Goal: Task Accomplishment & Management: Use online tool/utility

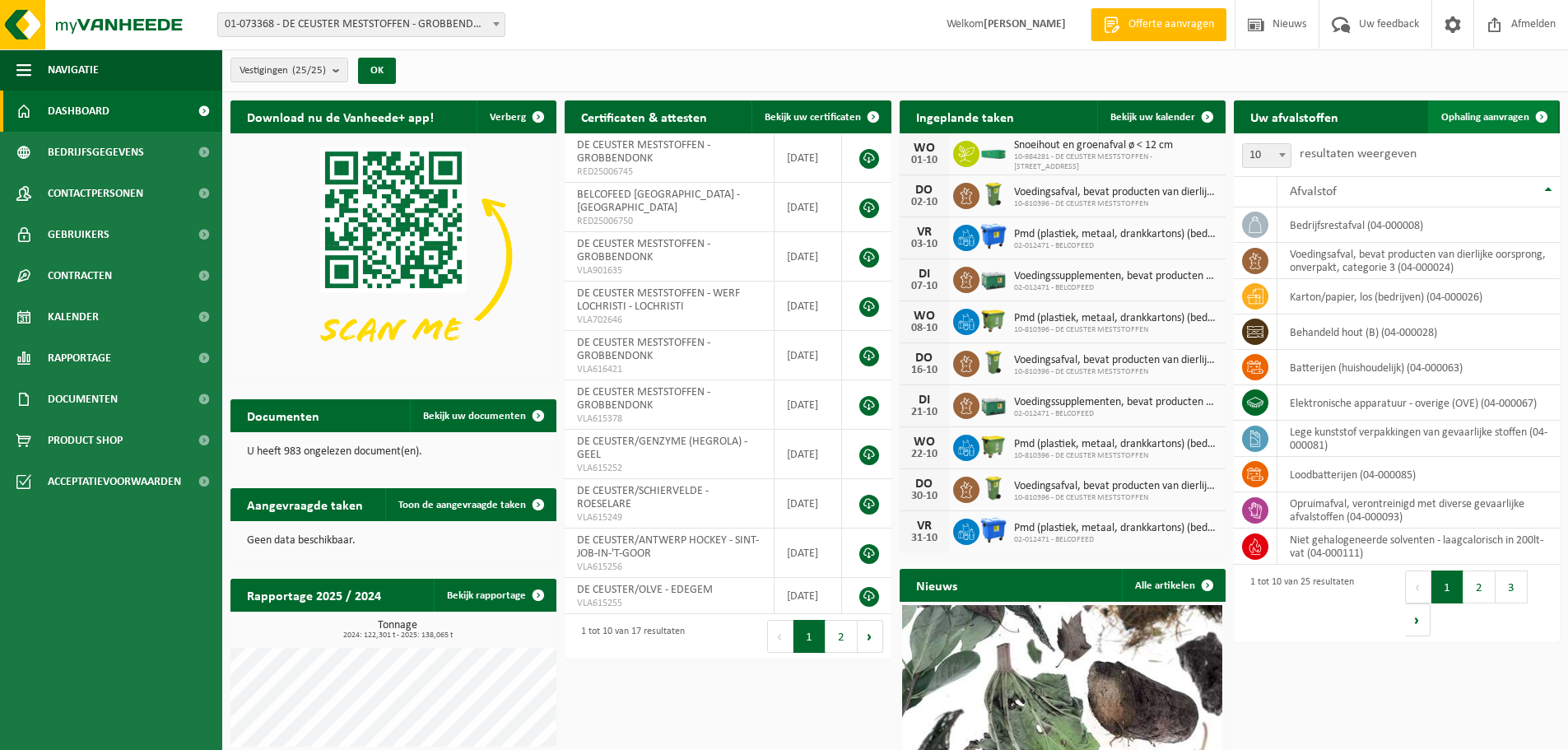
click at [1500, 119] on span "Ophaling aanvragen" at bounding box center [1485, 117] width 88 height 11
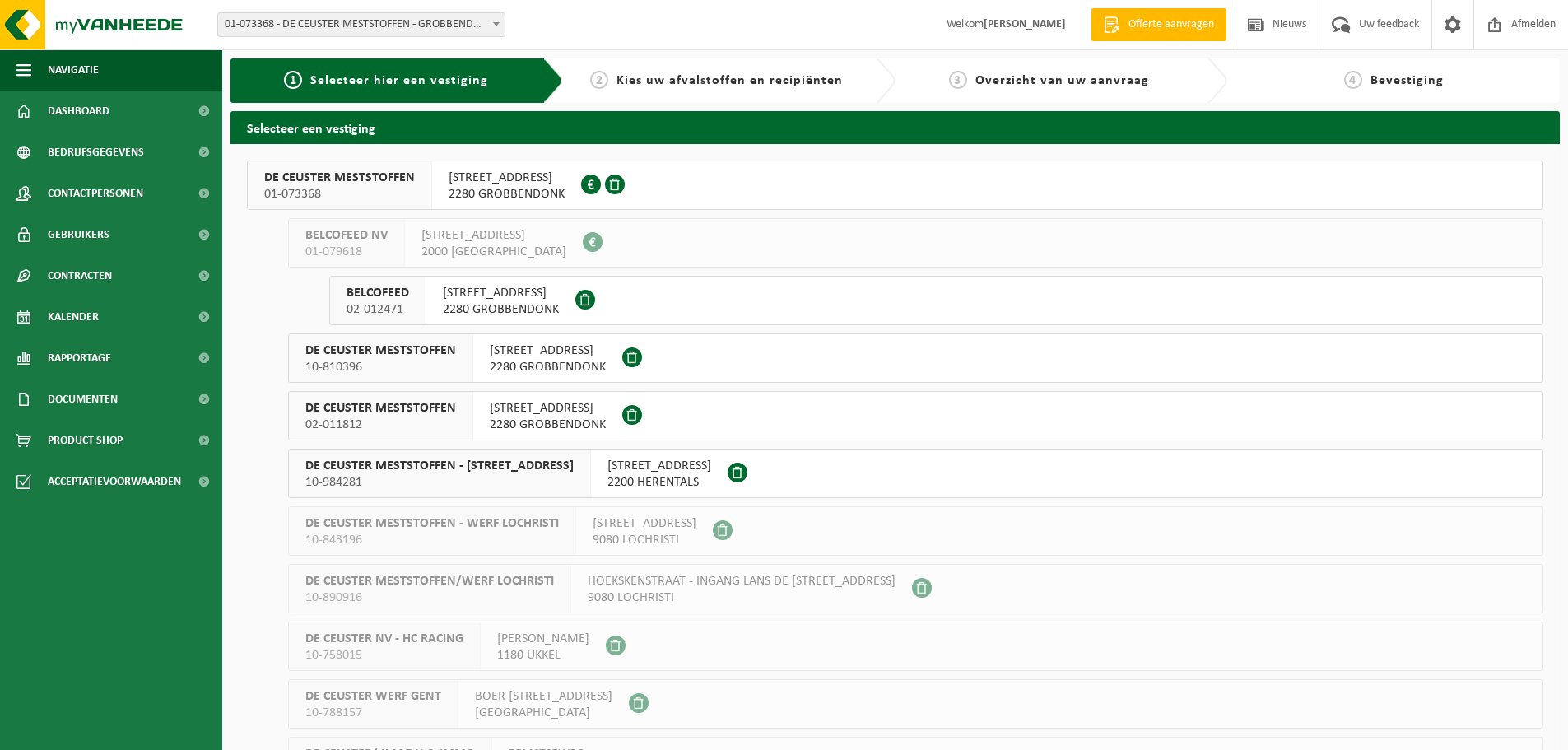
click at [492, 183] on span "[STREET_ADDRESS]" at bounding box center [506, 177] width 116 height 16
click at [554, 413] on span "[STREET_ADDRESS]" at bounding box center [548, 408] width 116 height 16
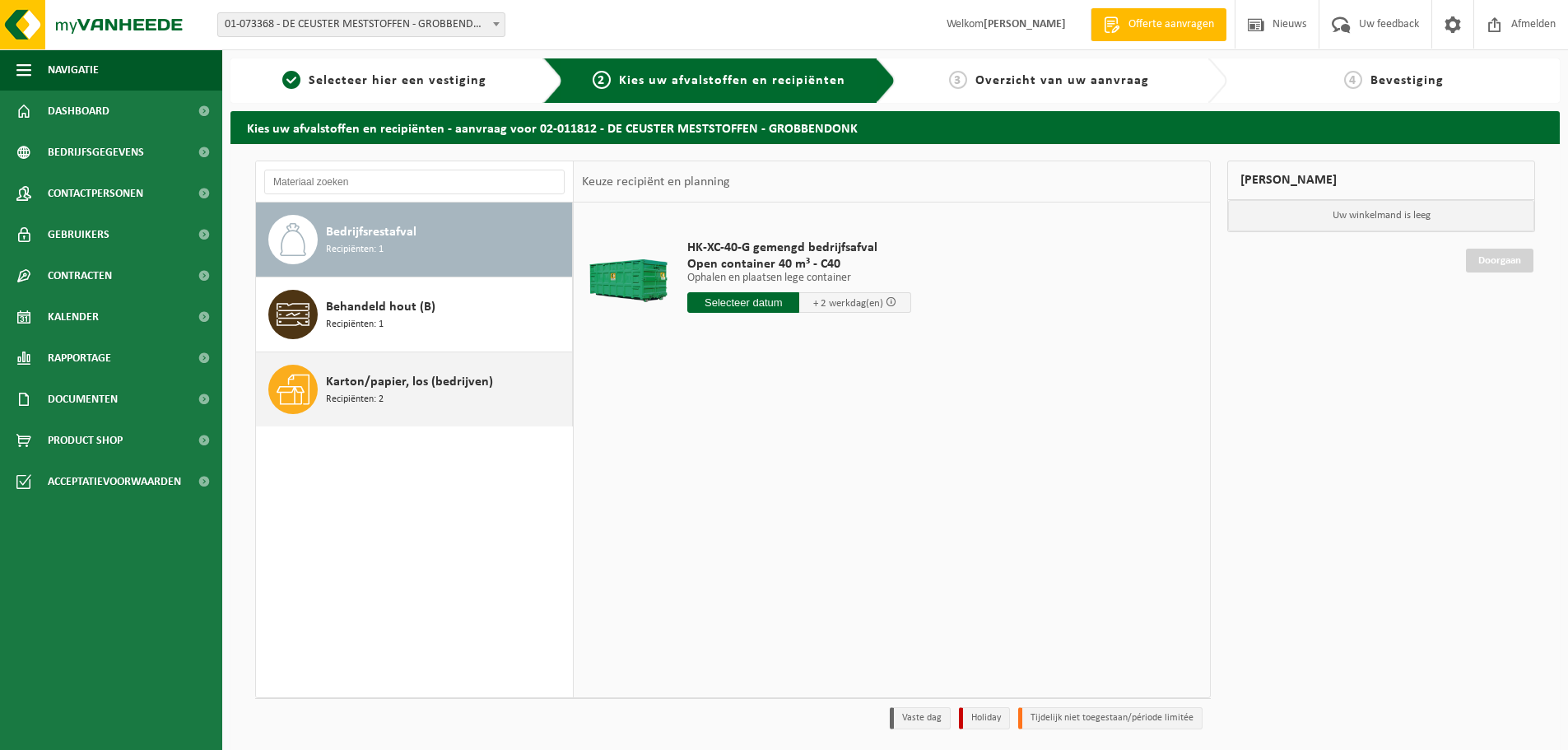
click at [419, 391] on div "Karton/papier, los (bedrijven) Recipiënten: 2" at bounding box center [446, 388] width 242 height 49
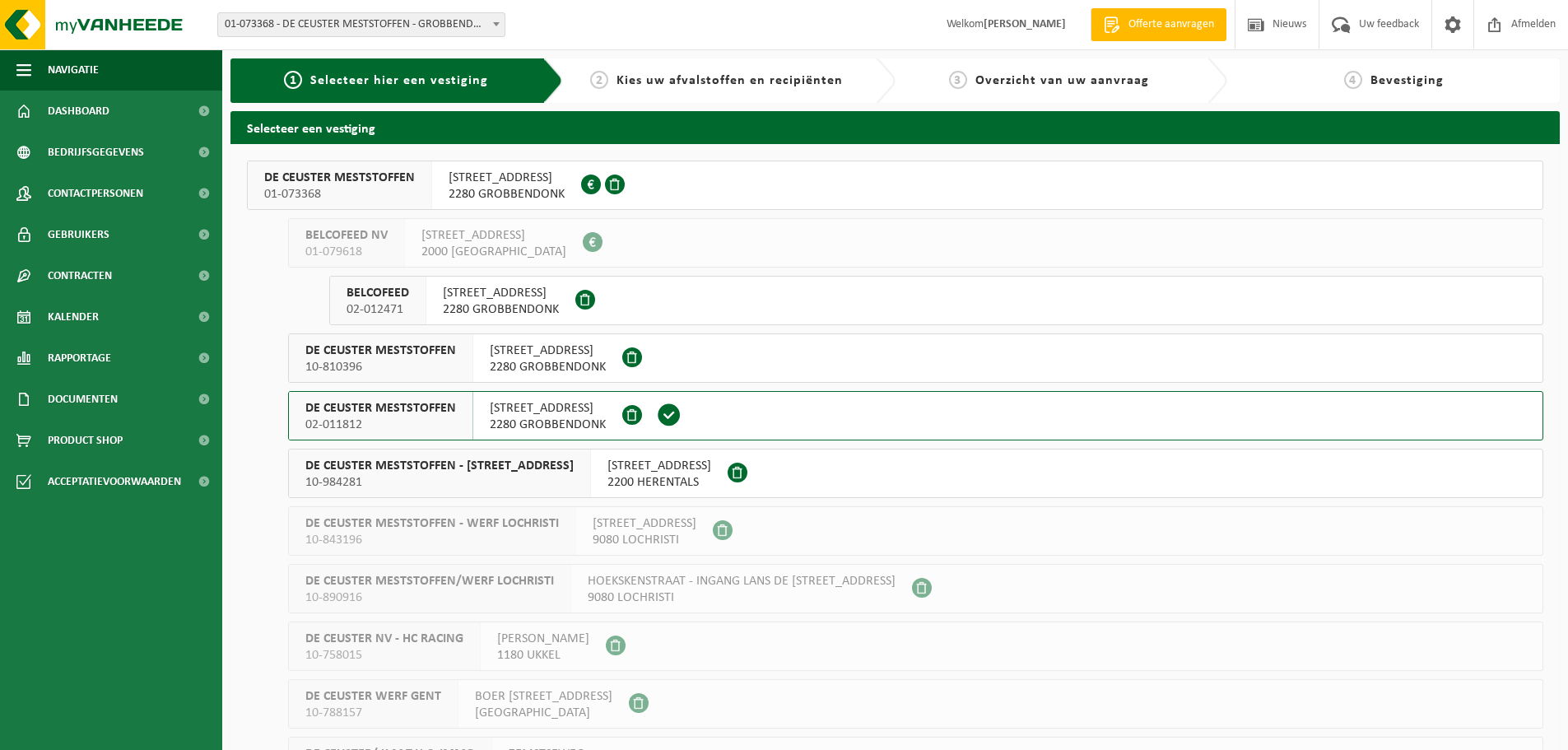
click at [519, 351] on span "[STREET_ADDRESS]" at bounding box center [548, 350] width 116 height 16
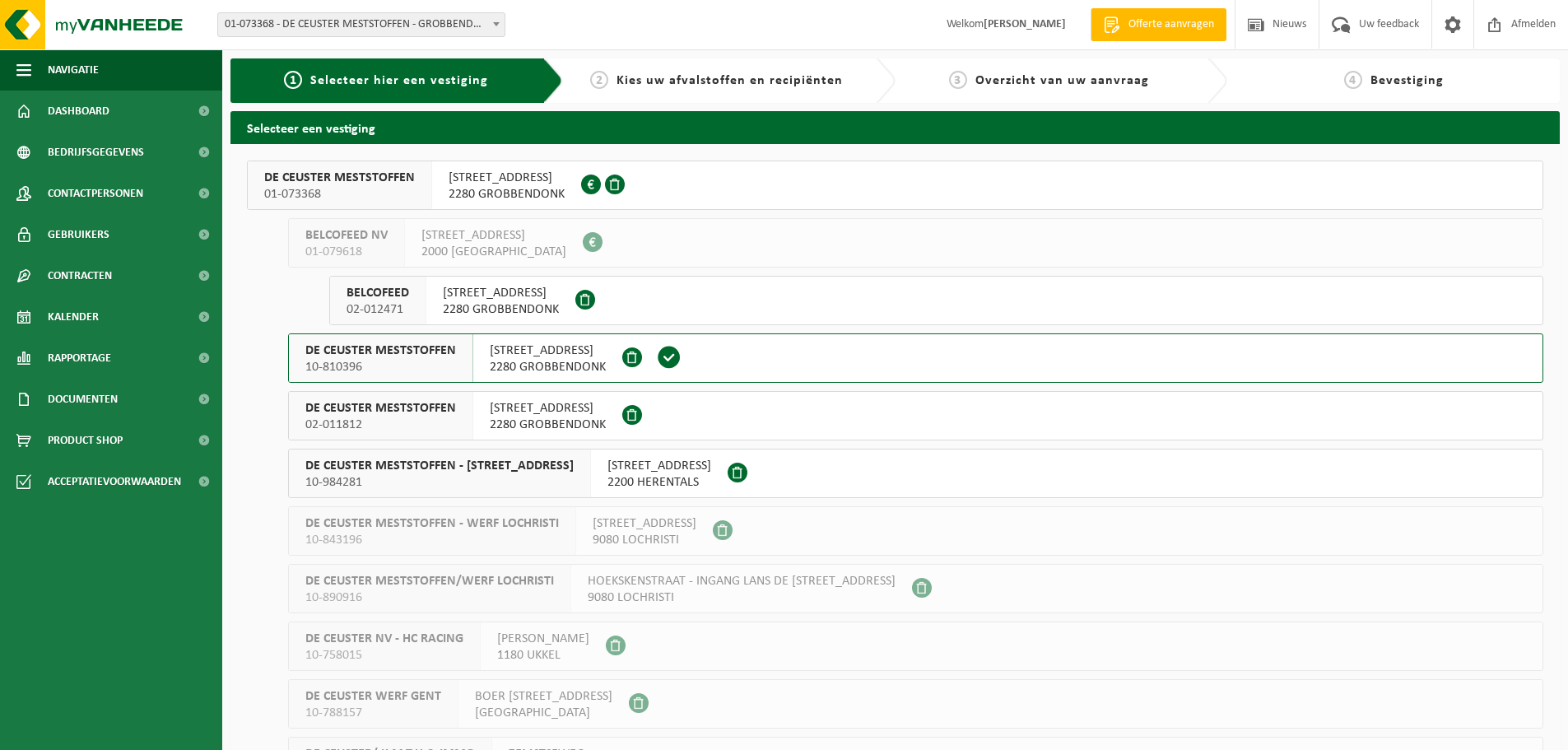
click at [507, 174] on span "[STREET_ADDRESS]" at bounding box center [506, 177] width 116 height 16
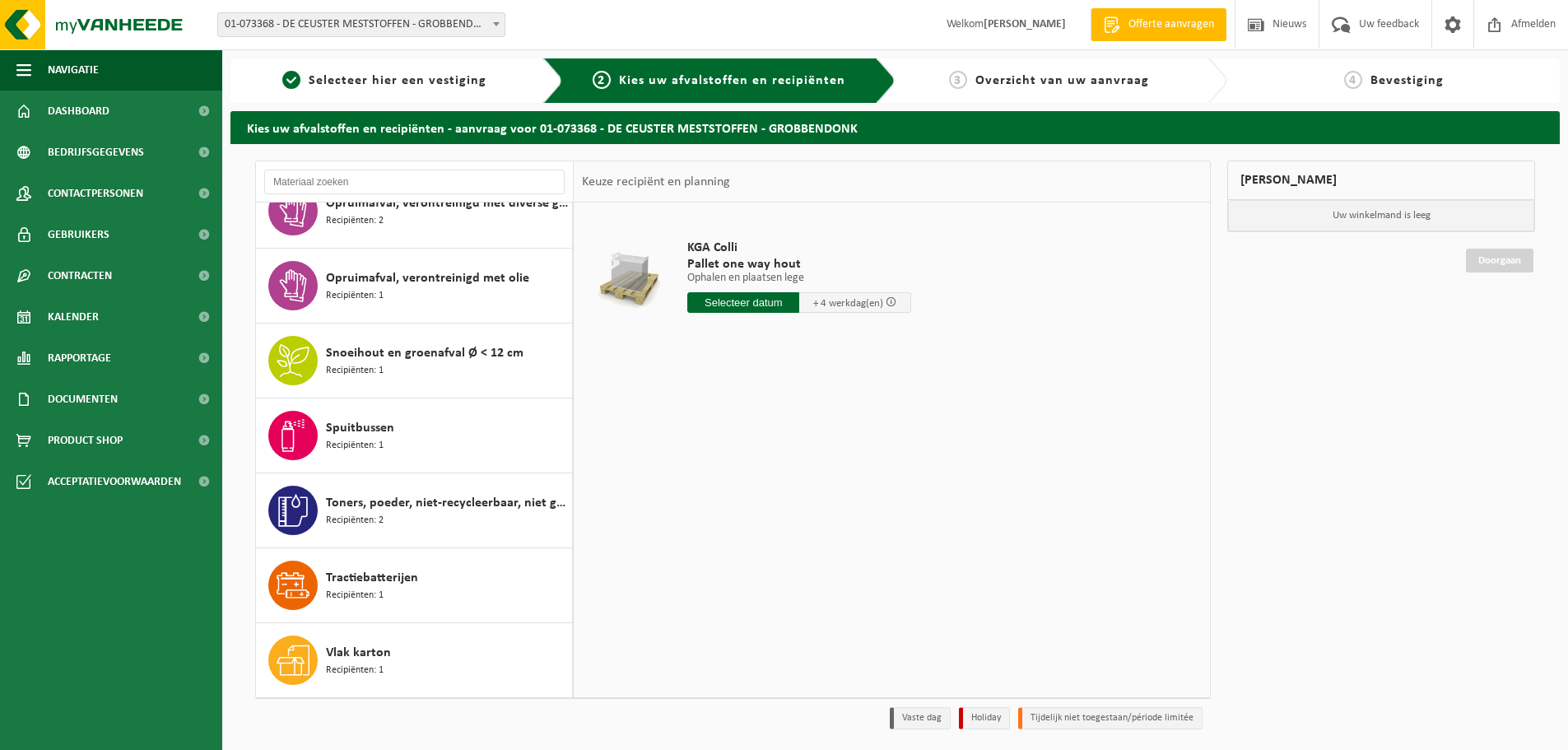
scroll to position [54, 0]
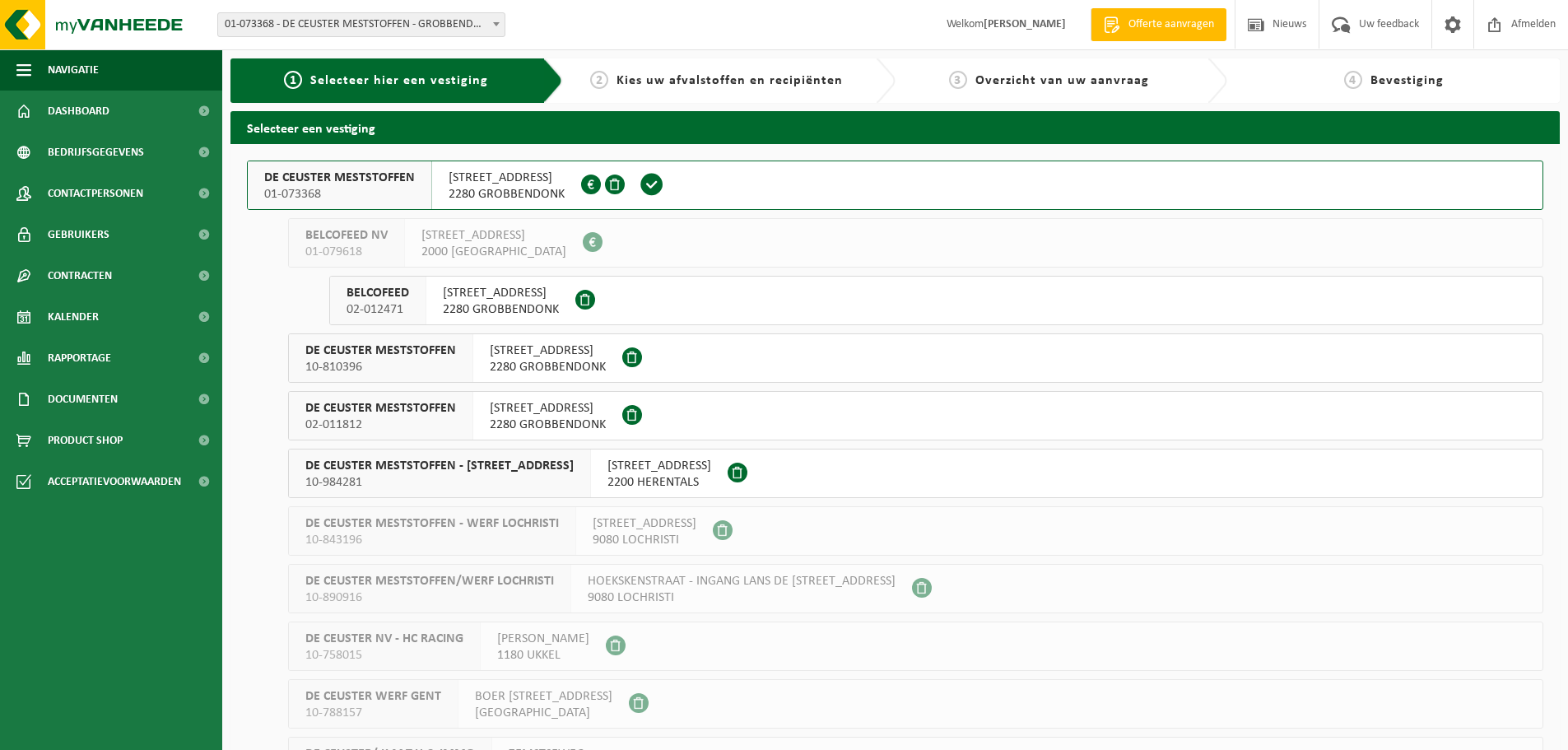
click at [587, 419] on span "2280 GROBBENDONK" at bounding box center [548, 424] width 116 height 16
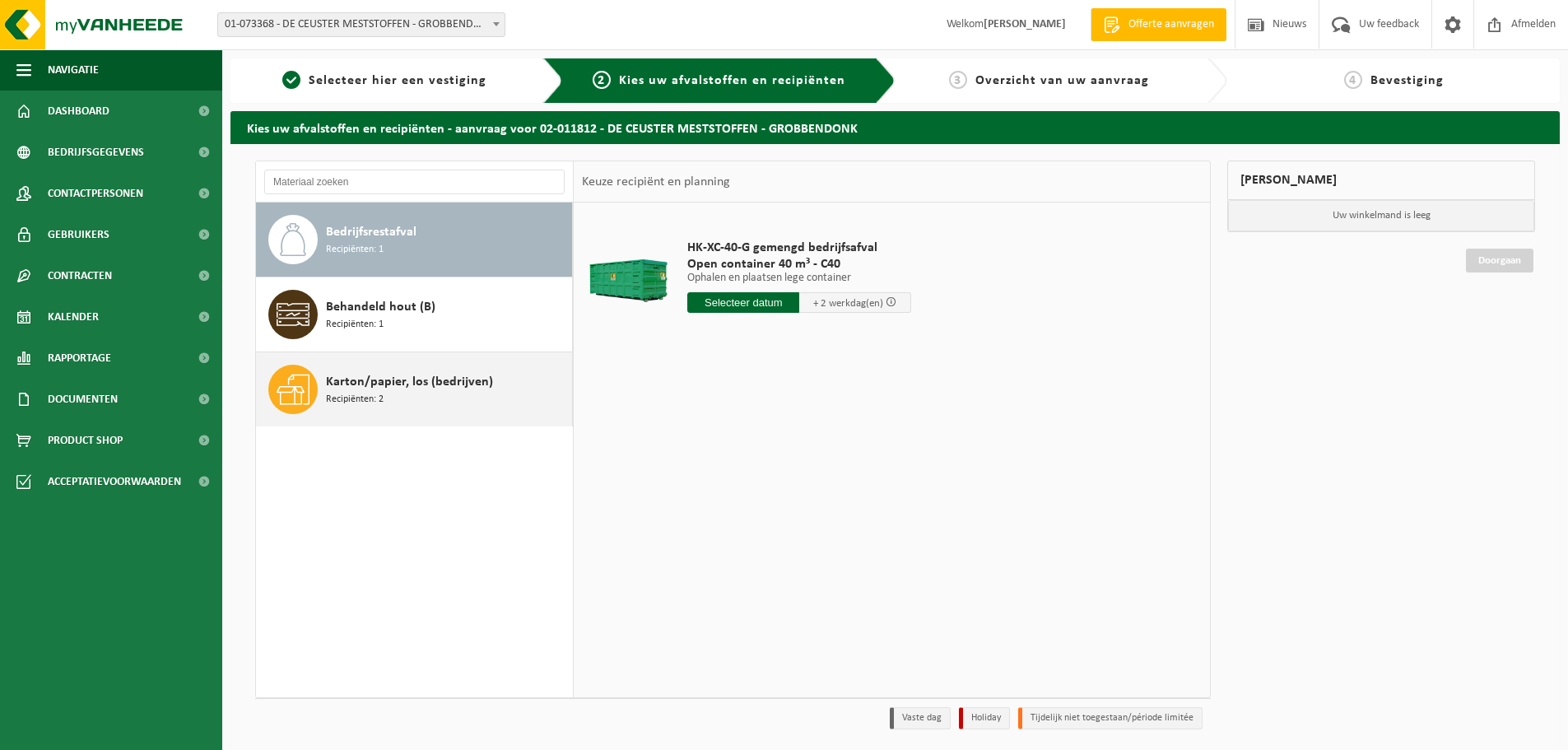
click at [436, 375] on span "Karton/papier, los (bedrijven)" at bounding box center [409, 382] width 167 height 19
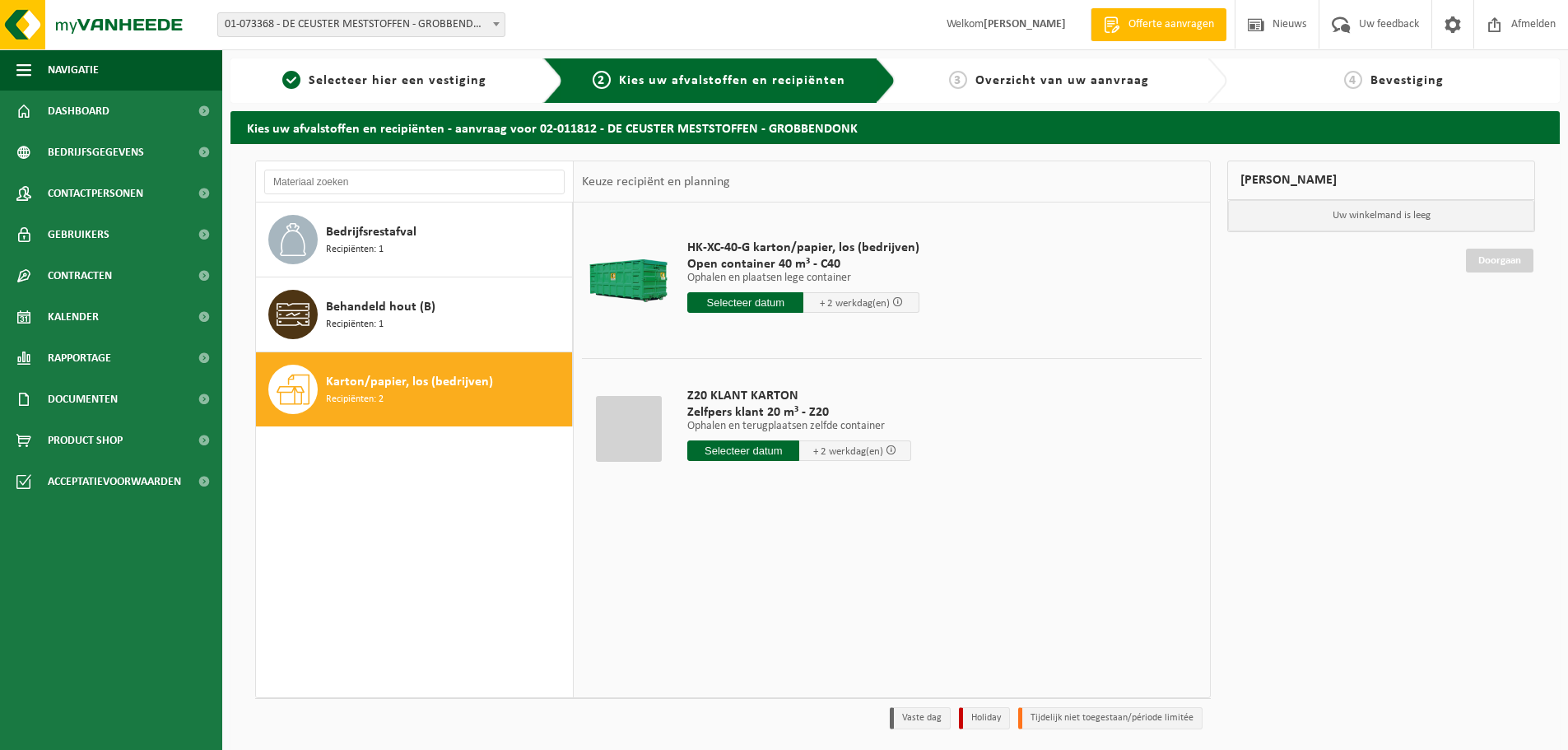
click at [786, 653] on div "HK-XC-40-G karton/papier, los (bedrijven) Open container 40 m³ - C40 Ophalen en…" at bounding box center [892, 449] width 636 height 494
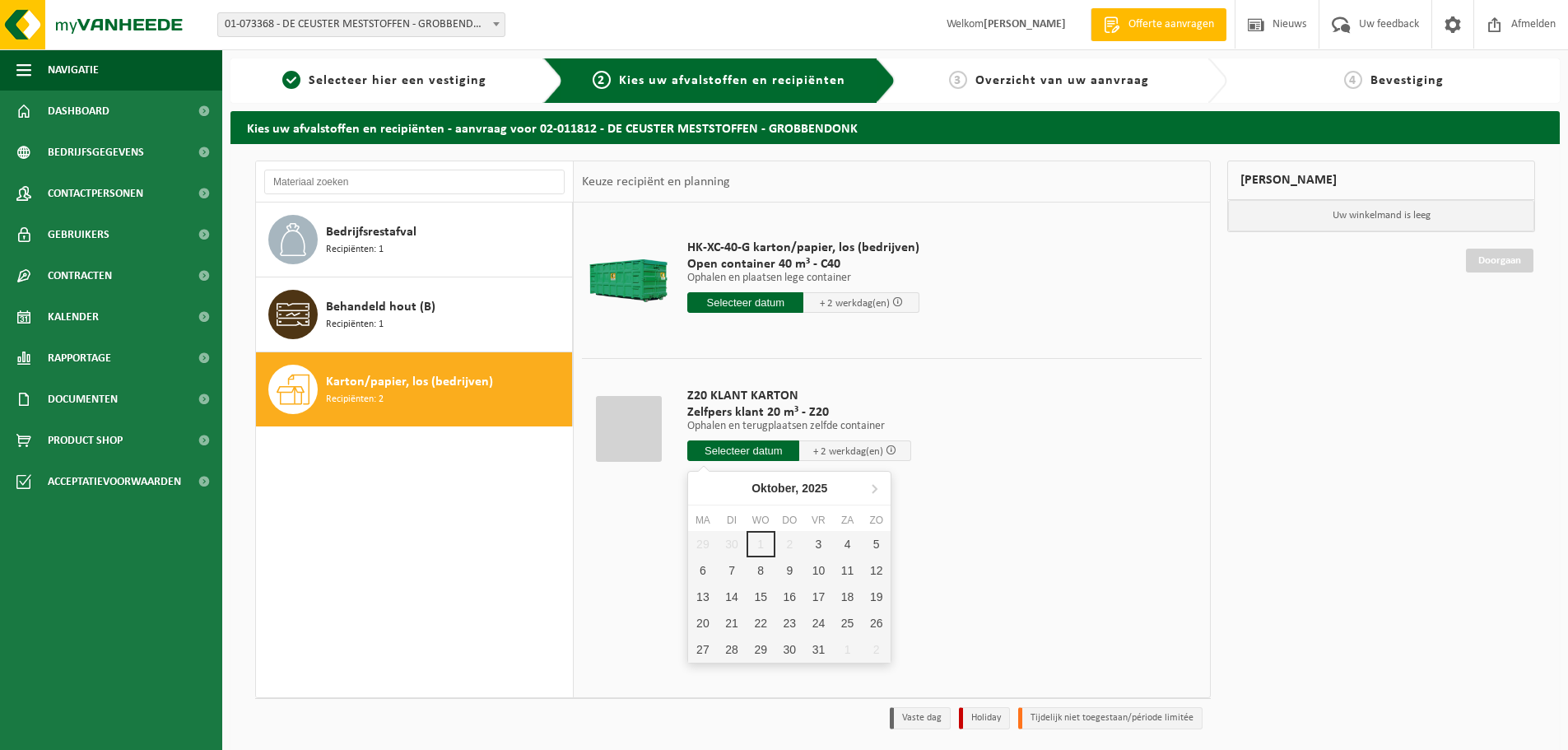
click at [743, 448] on input "text" at bounding box center [743, 450] width 112 height 20
click at [818, 546] on div "3" at bounding box center [819, 544] width 29 height 26
type input "Van 2025-10-03"
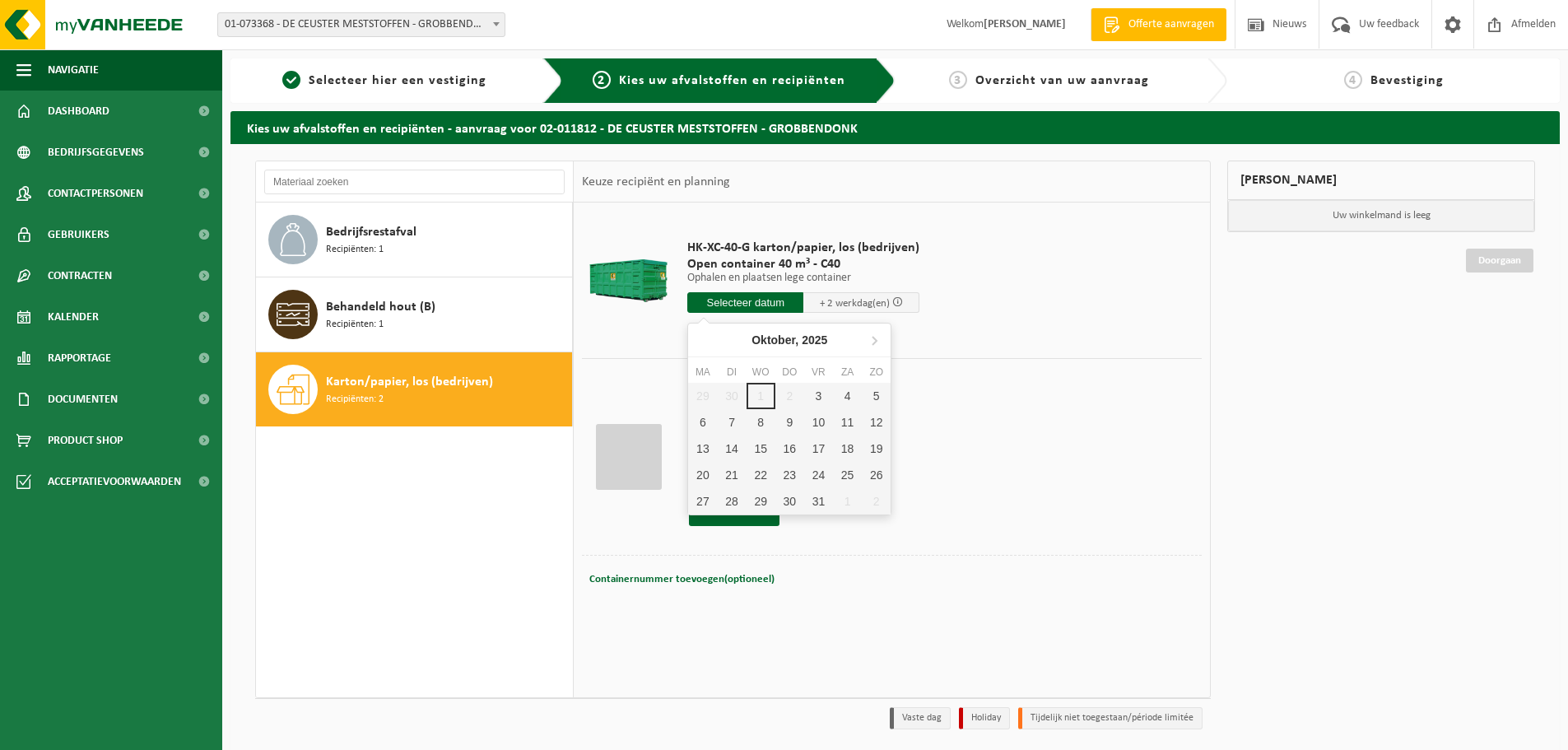
click at [763, 305] on input "text" at bounding box center [745, 302] width 116 height 20
click at [821, 400] on div "3" at bounding box center [819, 395] width 29 height 26
type input "Van 2025-10-03"
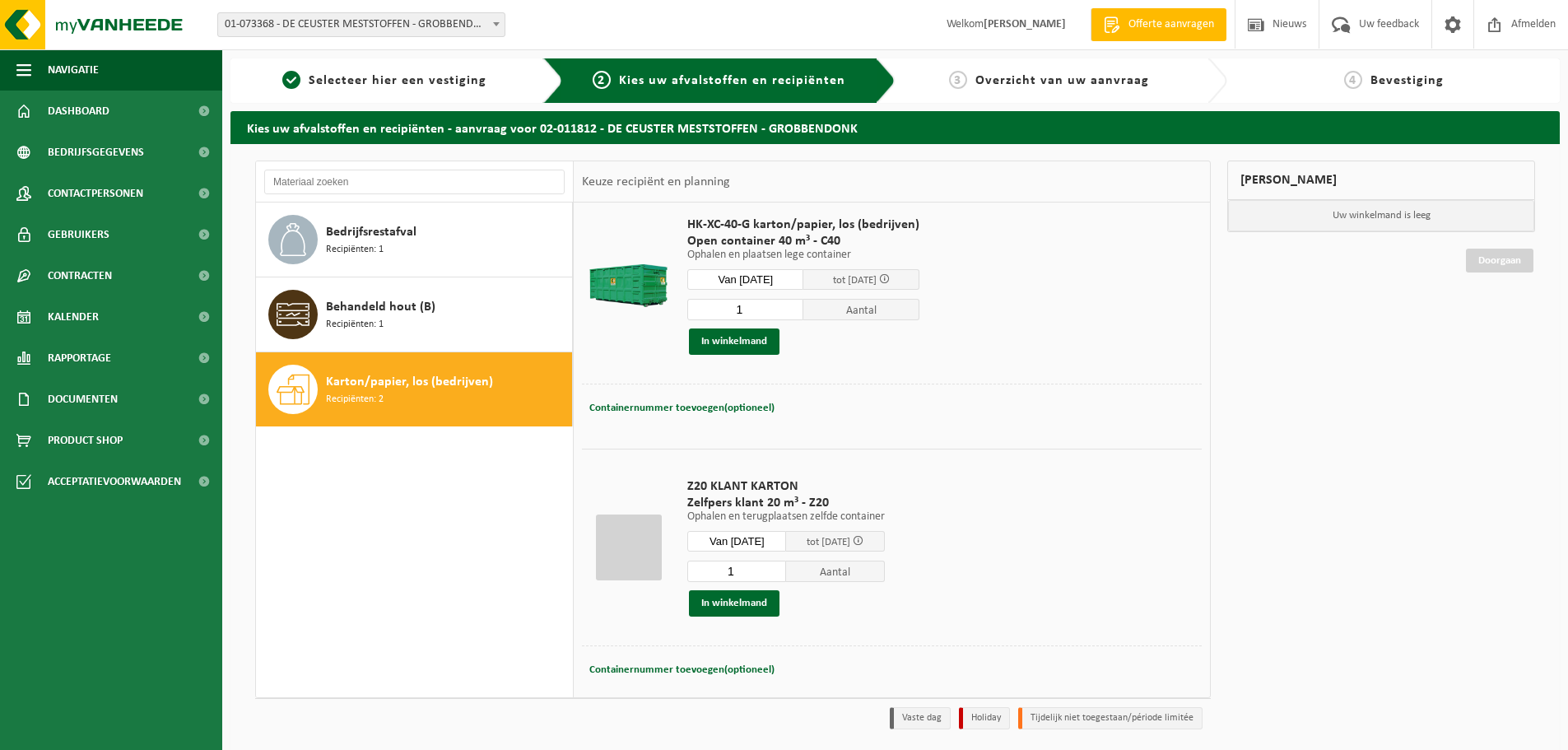
scroll to position [43, 0]
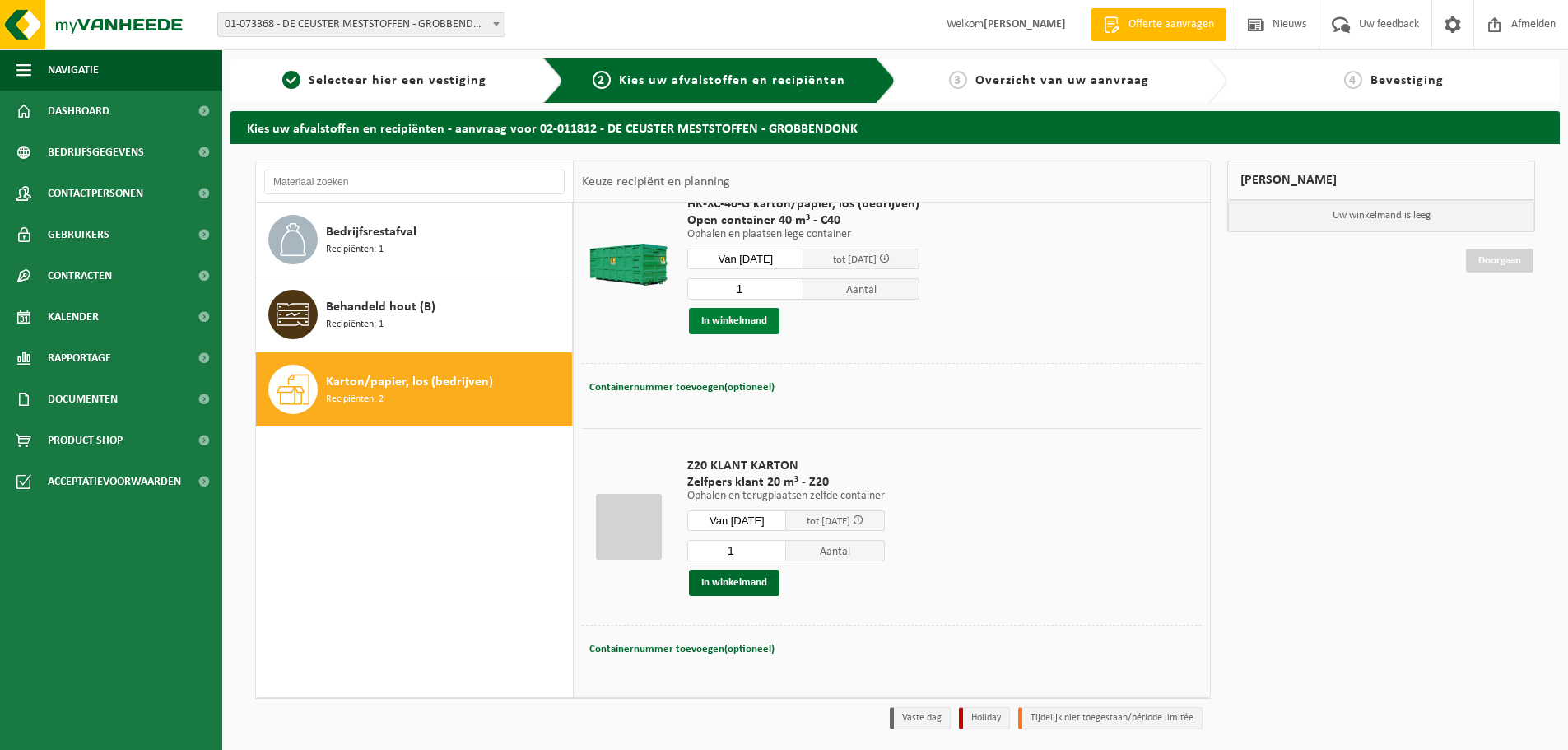
click at [743, 325] on button "In winkelmand" at bounding box center [734, 320] width 91 height 26
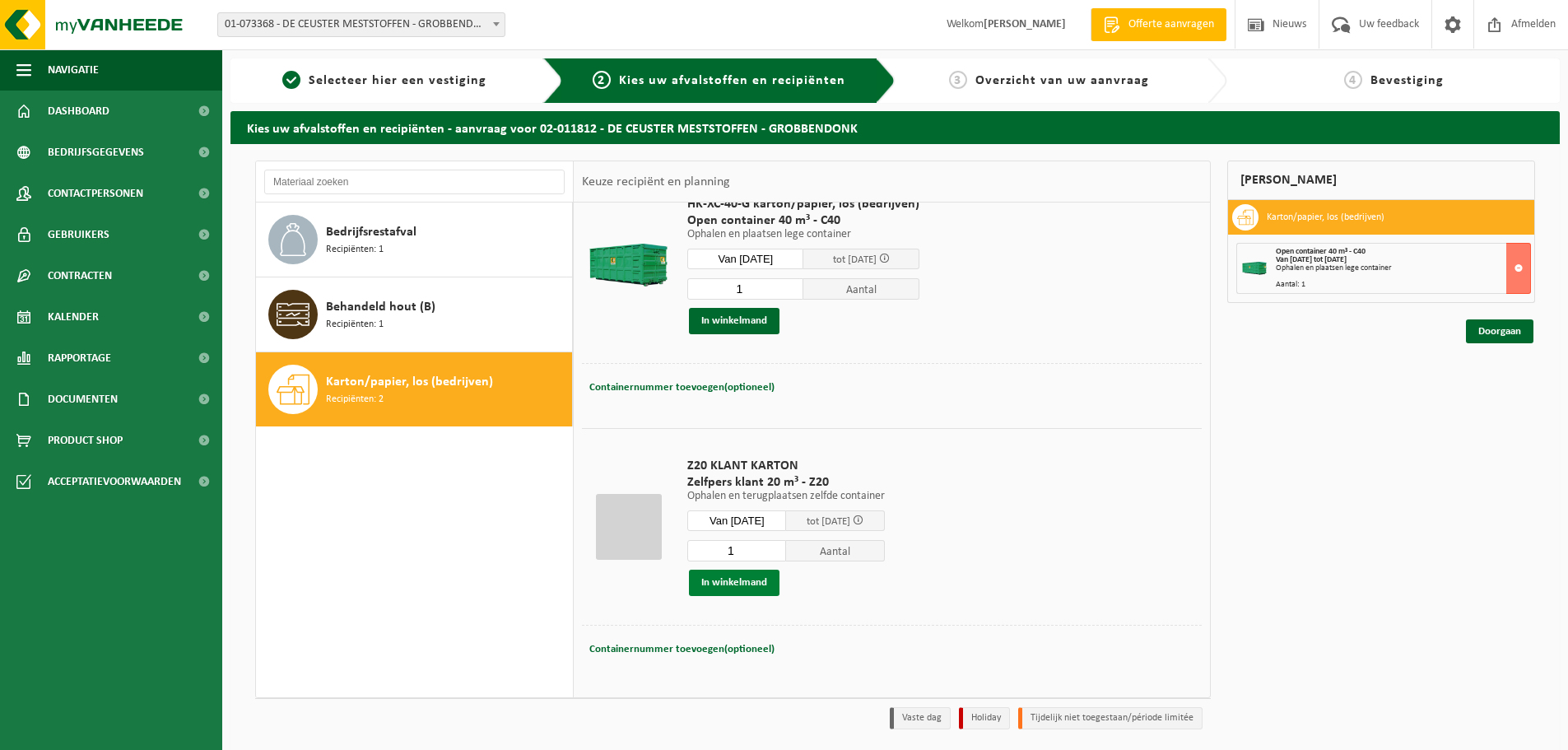
click at [749, 582] on button "In winkelmand" at bounding box center [734, 582] width 91 height 26
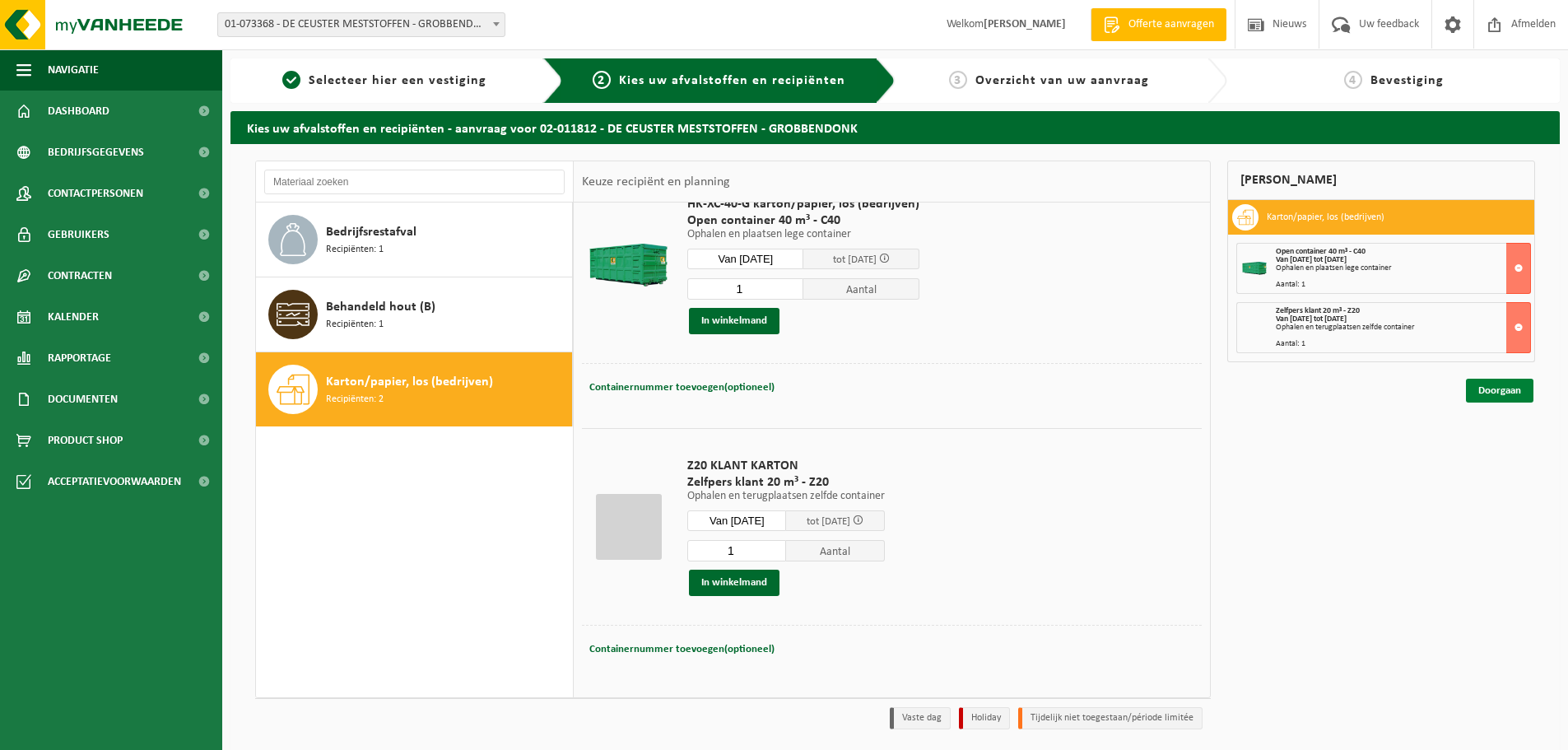
click at [1484, 390] on link "Doorgaan" at bounding box center [1500, 390] width 68 height 24
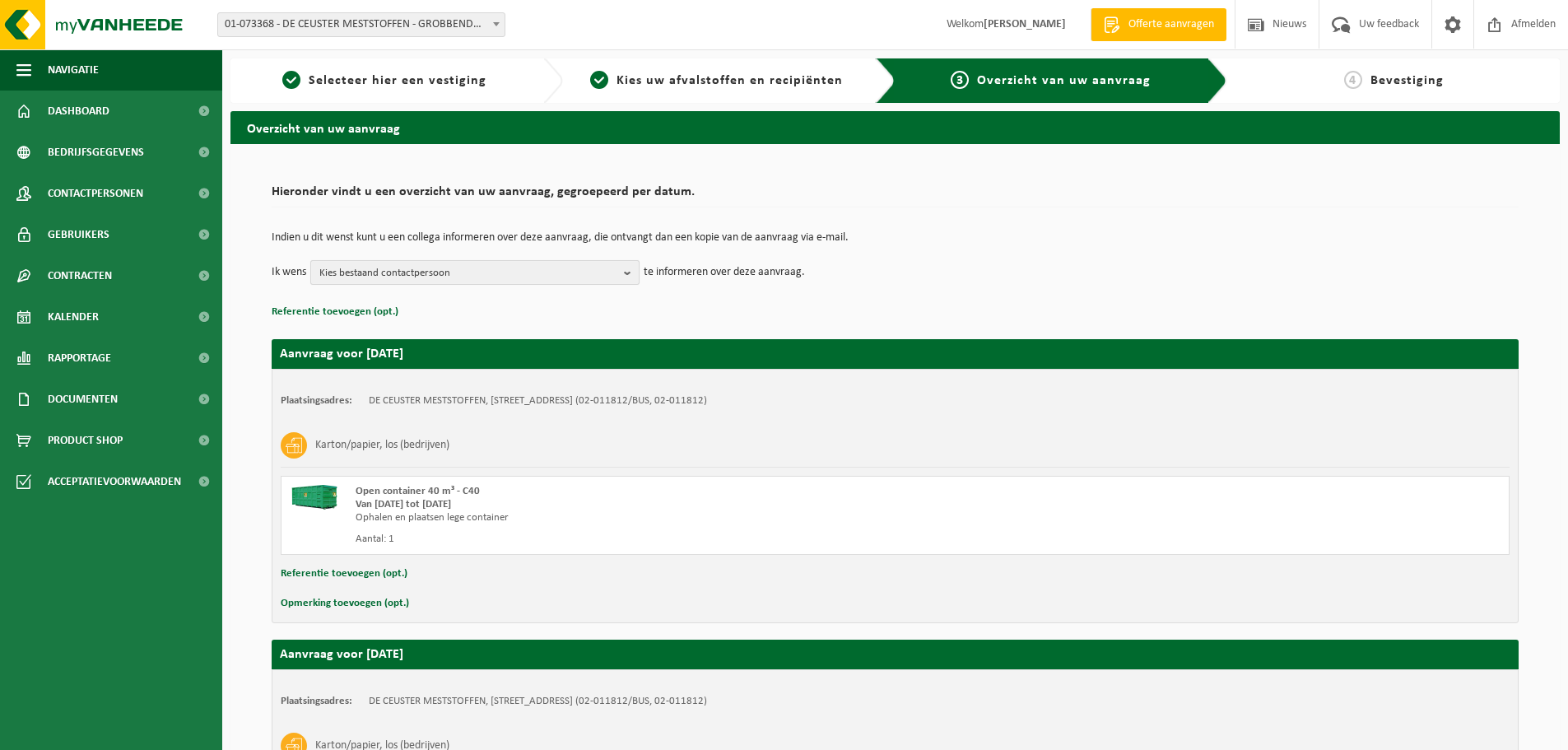
click at [521, 275] on span "Kies bestaand contactpersoon" at bounding box center [468, 274] width 298 height 25
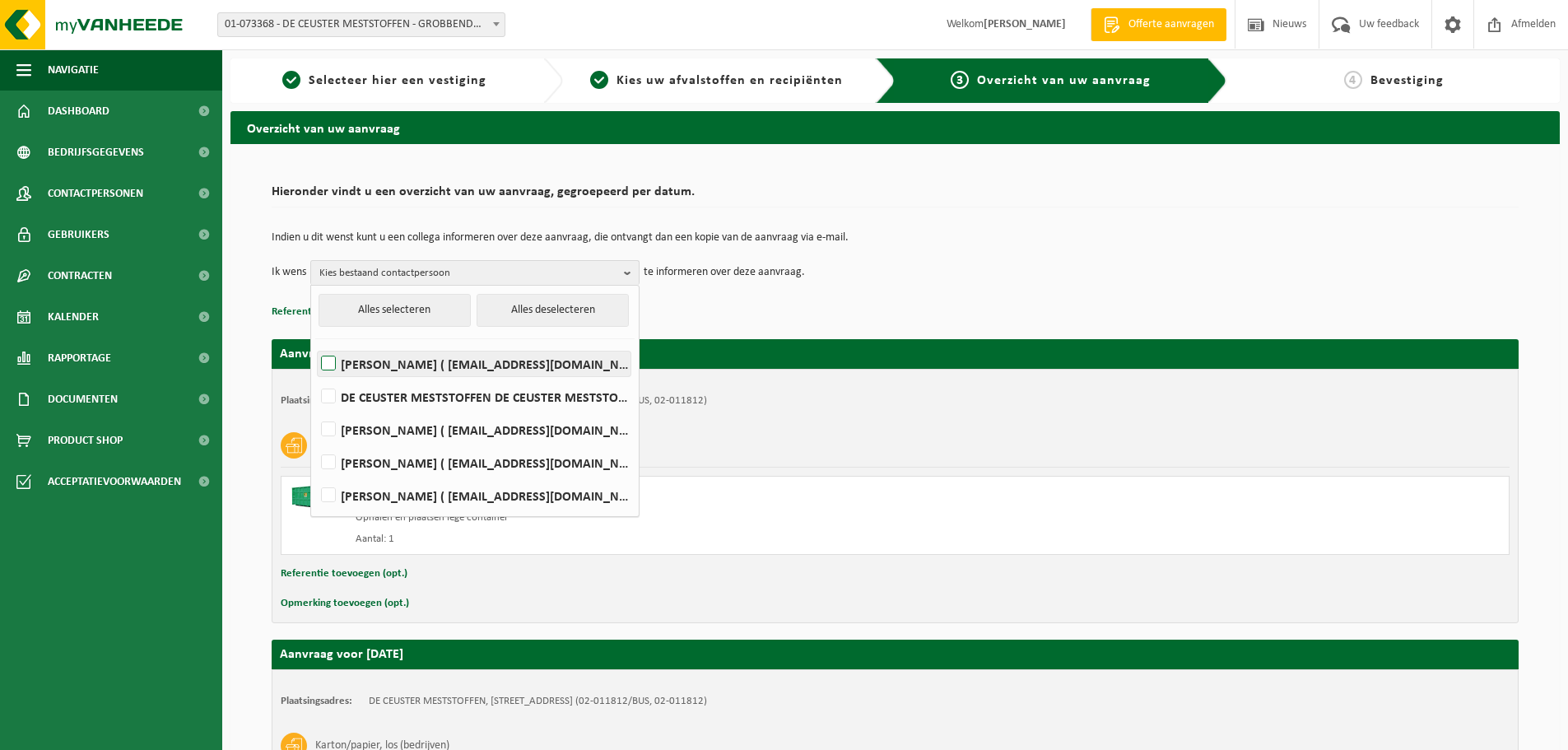
click at [479, 358] on label "[PERSON_NAME] ( [EMAIL_ADDRESS][DOMAIN_NAME] )" at bounding box center [473, 363] width 312 height 25
click at [315, 343] on input "ELSIE DABRITZ ( edab@dcm-info.com )" at bounding box center [314, 342] width 1 height 1
checkbox input "true"
click at [704, 508] on div "Van 2025-10-03 tot 2025-10-07" at bounding box center [659, 504] width 606 height 13
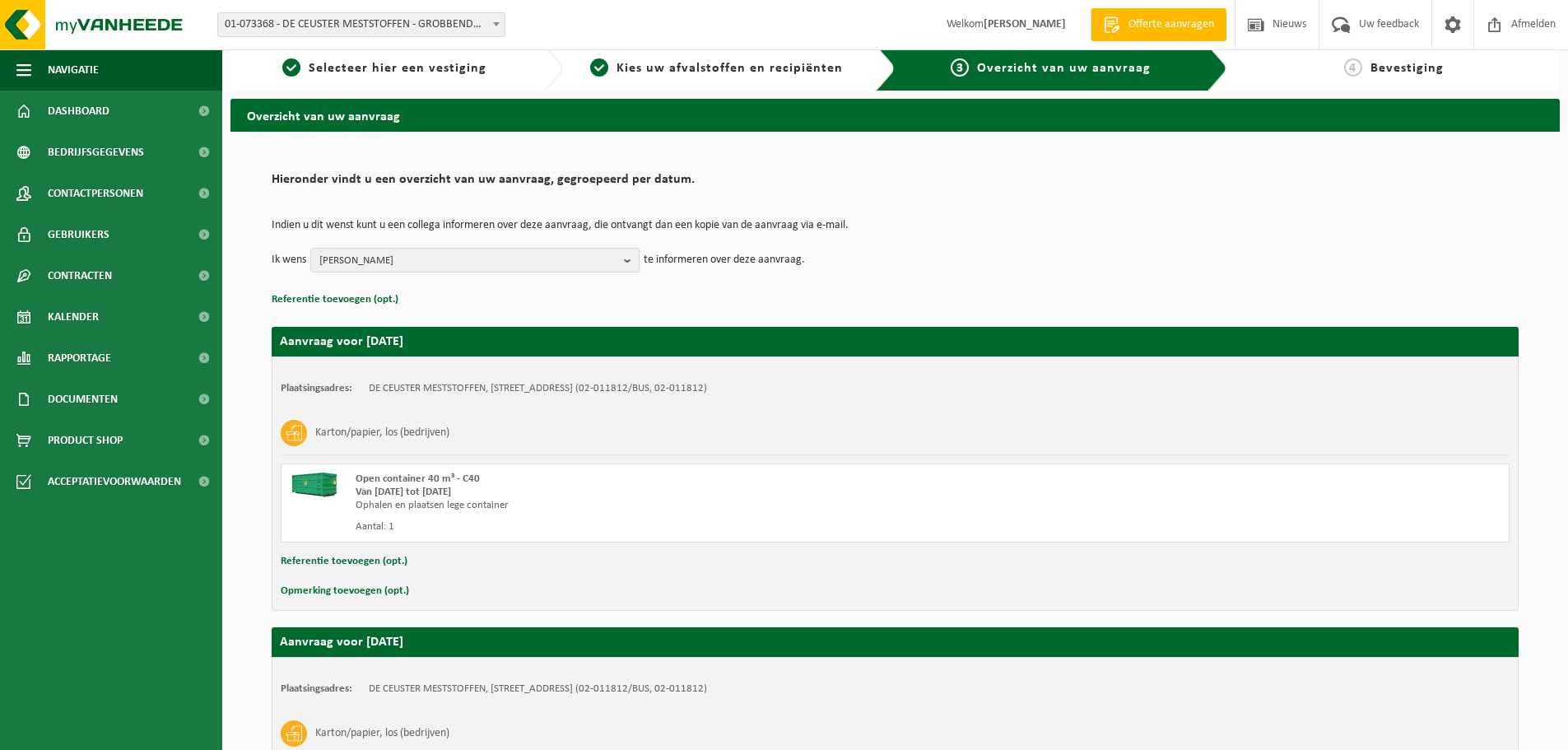
scroll to position [256, 0]
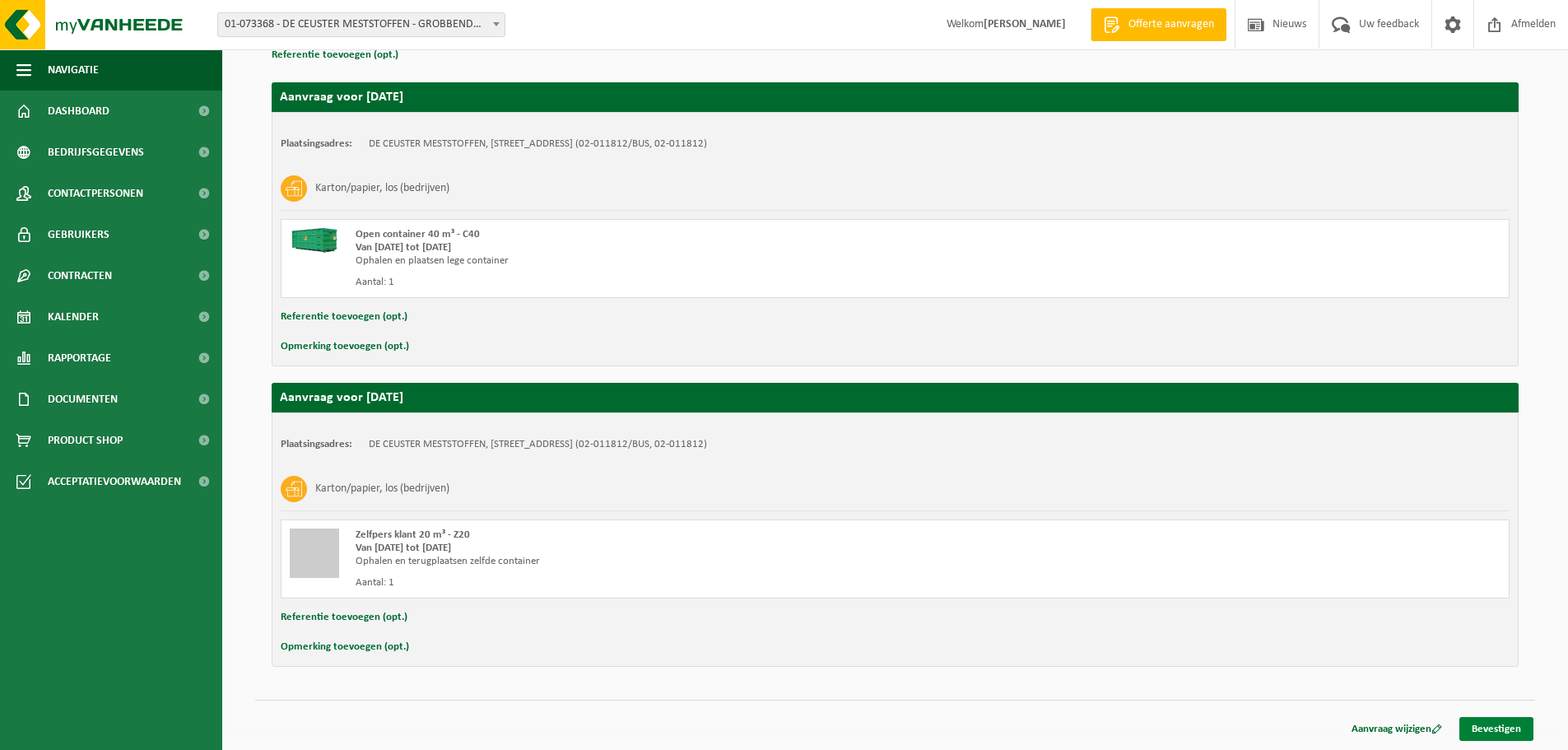
click at [1505, 723] on link "Bevestigen" at bounding box center [1496, 728] width 74 height 24
